Goal: Communication & Community: Ask a question

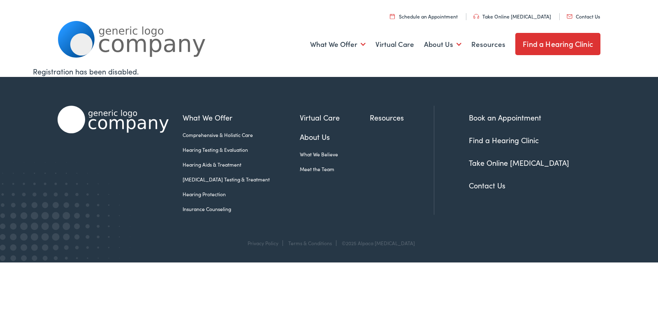
click at [567, 13] on link "Contact Us" at bounding box center [583, 16] width 33 height 7
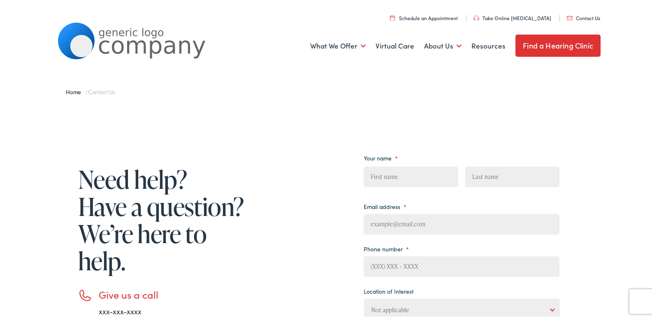
click at [370, 177] on input "First" at bounding box center [410, 175] width 94 height 21
type input "Helena"
type input "Magallanes"
type input "HelenaMagallanes@Professionalbusinessprofiles.com"
type input "8149805065"
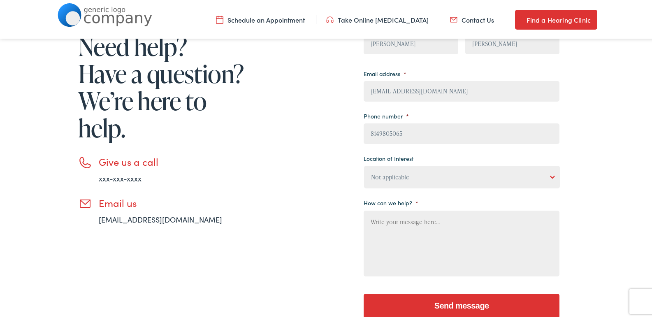
scroll to position [137, 0]
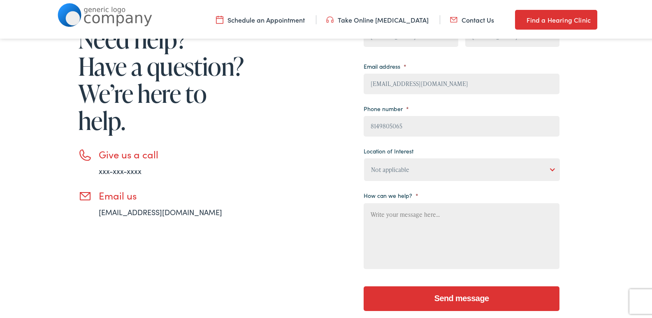
click at [417, 171] on select "Not applicable Estes Audiology, Seguin Estes Audiology, San Antonio Estes Audio…" at bounding box center [462, 168] width 196 height 23
select select "Estes Audiology, Seguin"
click at [364, 157] on select "Not applicable Estes Audiology, Seguin Estes Audiology, San Antonio Estes Audio…" at bounding box center [462, 168] width 196 height 23
drag, startPoint x: 429, startPoint y: 221, endPoint x: 424, endPoint y: 215, distance: 7.9
click at [427, 221] on textarea "How can we help? *" at bounding box center [461, 234] width 196 height 66
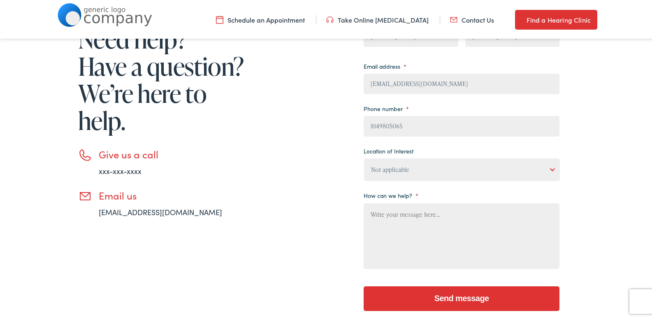
paste textarea "Wikipedia is considered to be the World’s most significant tool for reference m…"
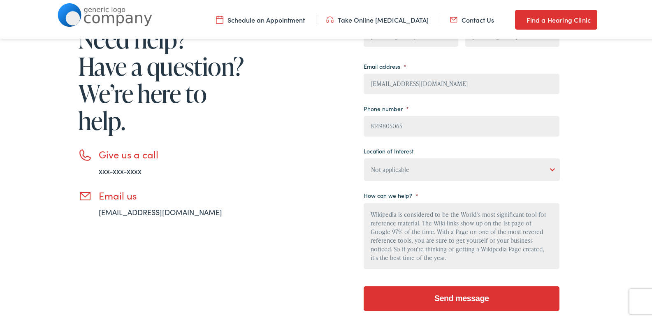
scroll to position [88, 0]
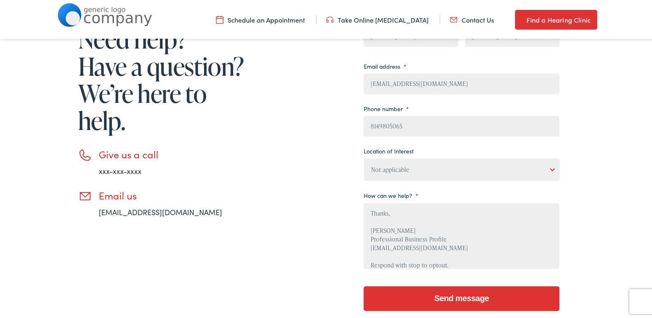
type textarea "Wikipedia is considered to be the World’s most significant tool for reference m…"
click at [454, 169] on select "Not applicable Estes Audiology, Seguin Estes Audiology, San Antonio Estes Audio…" at bounding box center [462, 168] width 196 height 23
click at [364, 157] on select "Not applicable Estes Audiology, Seguin Estes Audiology, San Antonio Estes Audio…" at bounding box center [462, 168] width 196 height 23
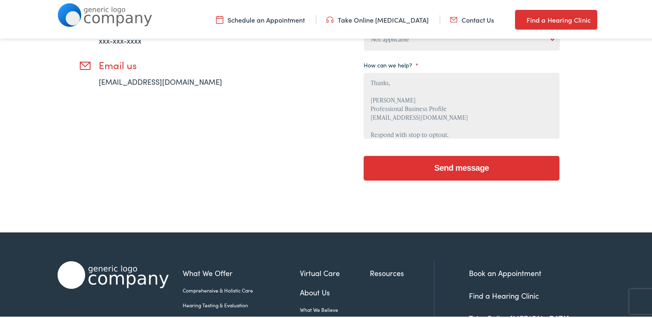
scroll to position [274, 0]
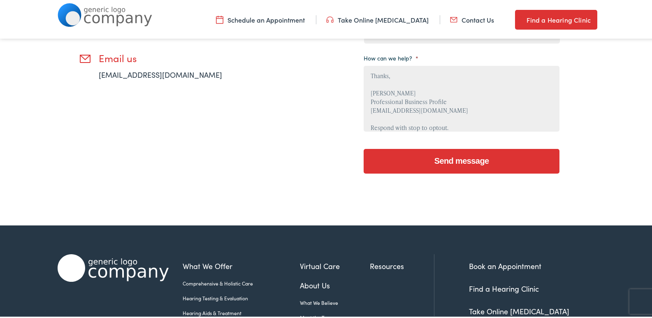
click at [504, 163] on input "Send message" at bounding box center [461, 159] width 196 height 25
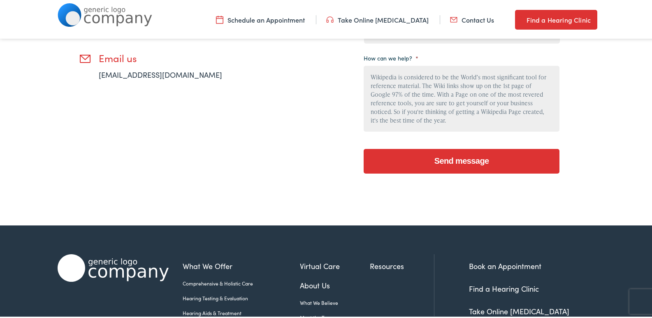
click at [447, 167] on input "Send message" at bounding box center [461, 159] width 196 height 25
click at [447, 164] on input "Send message" at bounding box center [461, 159] width 196 height 25
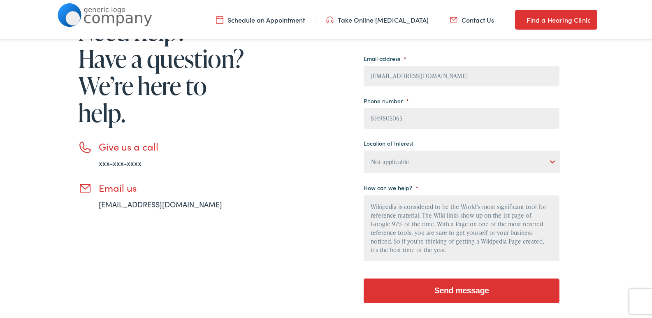
scroll to position [137, 0]
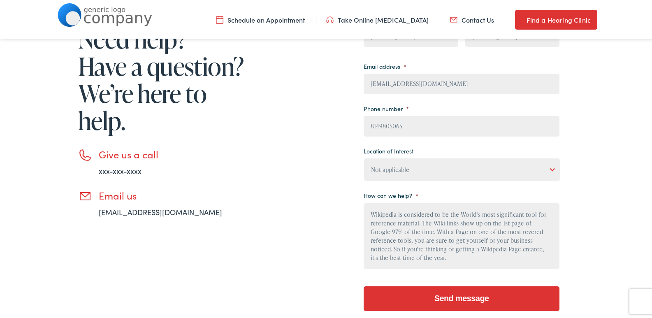
click at [423, 168] on select "Not applicable Estes Audiology, Seguin Estes Audiology, San Antonio Estes Audio…" at bounding box center [462, 168] width 196 height 23
click at [364, 157] on select "Not applicable Estes Audiology, Seguin Estes Audiology, San Antonio Estes Audio…" at bounding box center [462, 168] width 196 height 23
click at [474, 164] on select "Not applicable Estes Audiology, Seguin Estes Audiology, San Antonio Estes Audio…" at bounding box center [462, 168] width 196 height 23
select select "Estes Audiology, New Braunfels"
click at [364, 157] on select "Not applicable Estes Audiology, Seguin Estes Audiology, San Antonio Estes Audio…" at bounding box center [462, 168] width 196 height 23
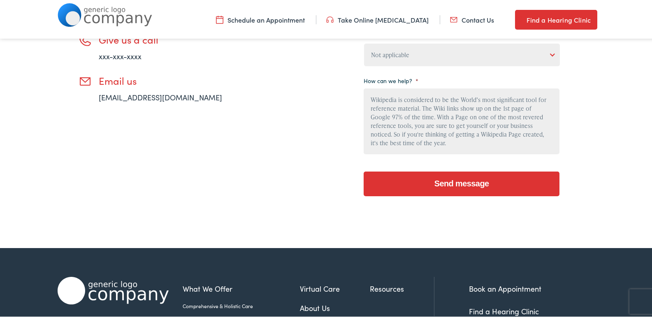
scroll to position [274, 0]
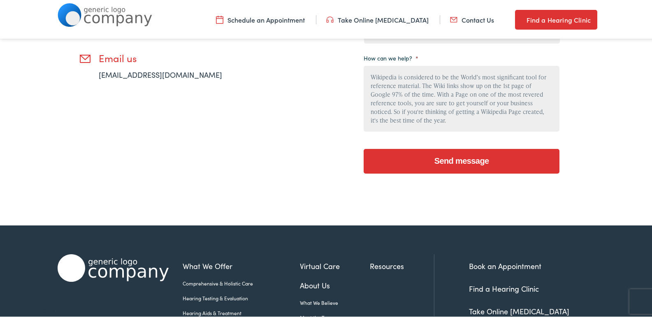
click at [465, 117] on textarea "Wikipedia is considered to be the World’s most significant tool for reference m…" at bounding box center [461, 97] width 196 height 66
click at [363, 147] on input "Send message" at bounding box center [461, 159] width 196 height 25
